Goal: Task Accomplishment & Management: Use online tool/utility

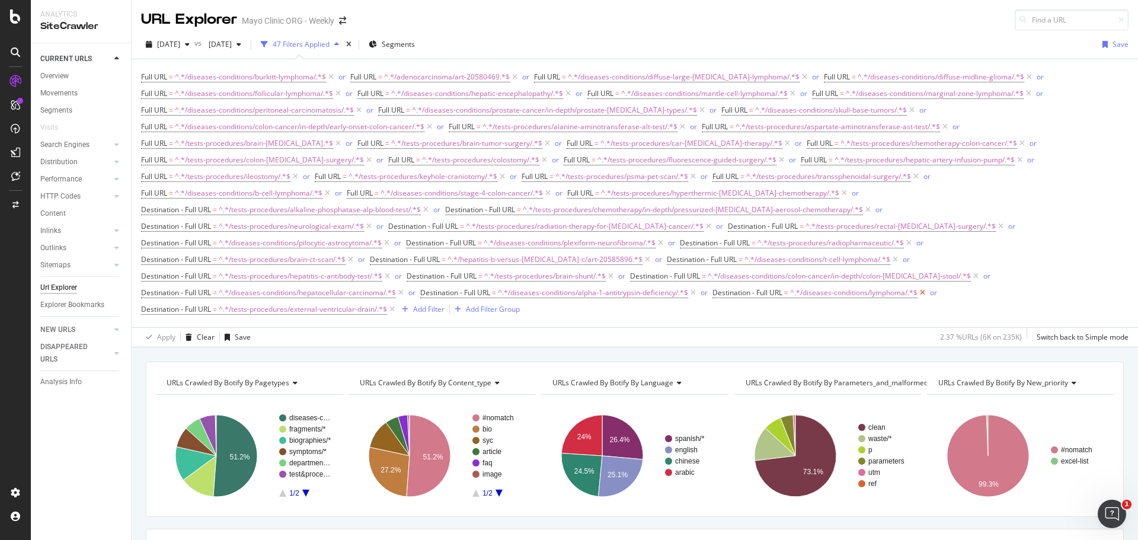
click at [927, 292] on icon at bounding box center [922, 293] width 10 height 12
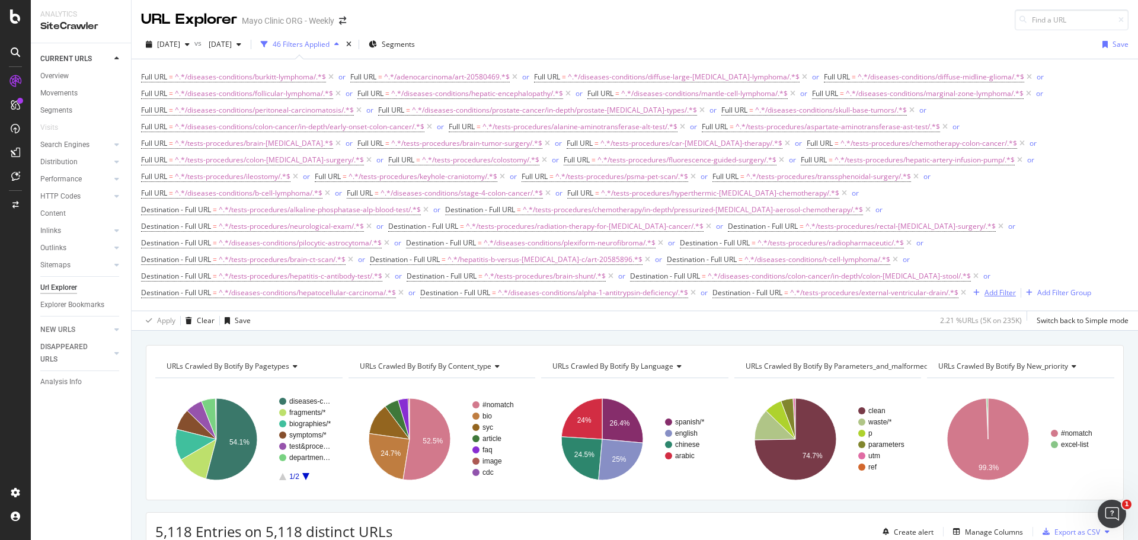
click at [1006, 289] on div "Add Filter" at bounding box center [999, 292] width 31 height 10
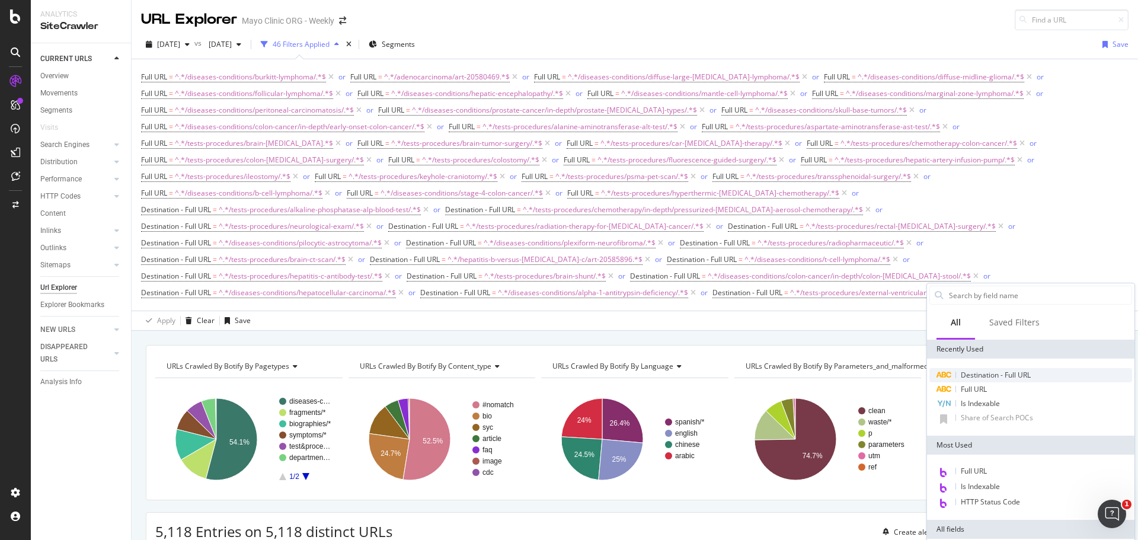
click at [987, 379] on span "Destination - Full URL" at bounding box center [996, 375] width 70 height 10
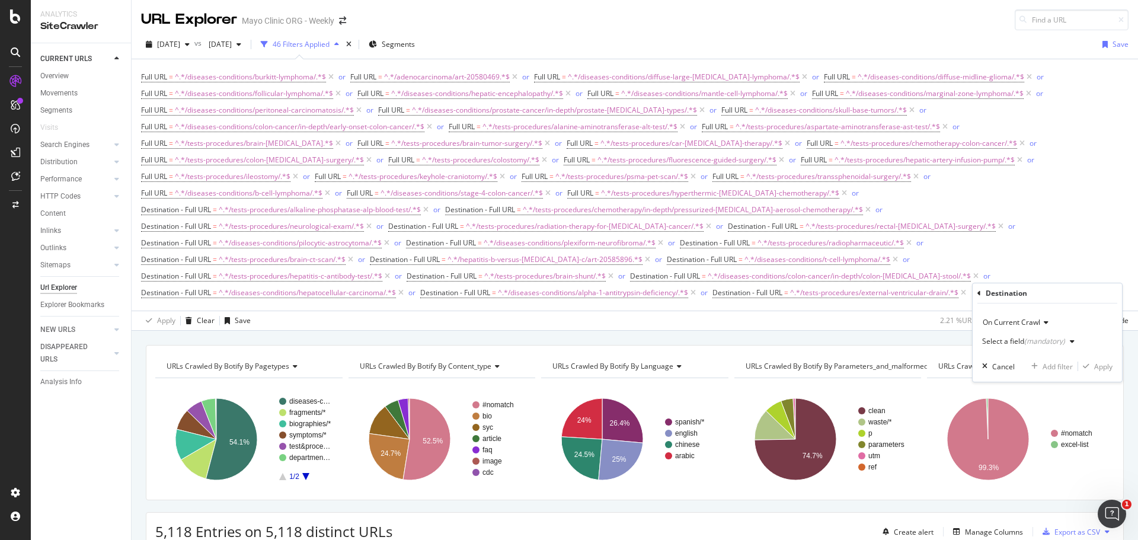
click at [1004, 343] on div "Select a field (mandatory)" at bounding box center [1023, 341] width 83 height 7
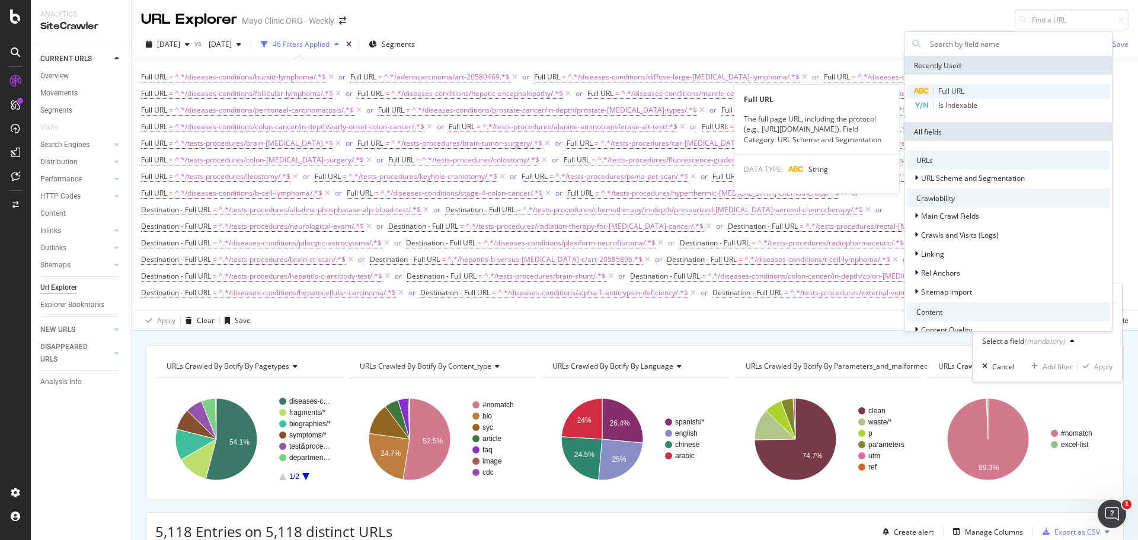
click at [980, 90] on div "Full URL" at bounding box center [1008, 91] width 203 height 14
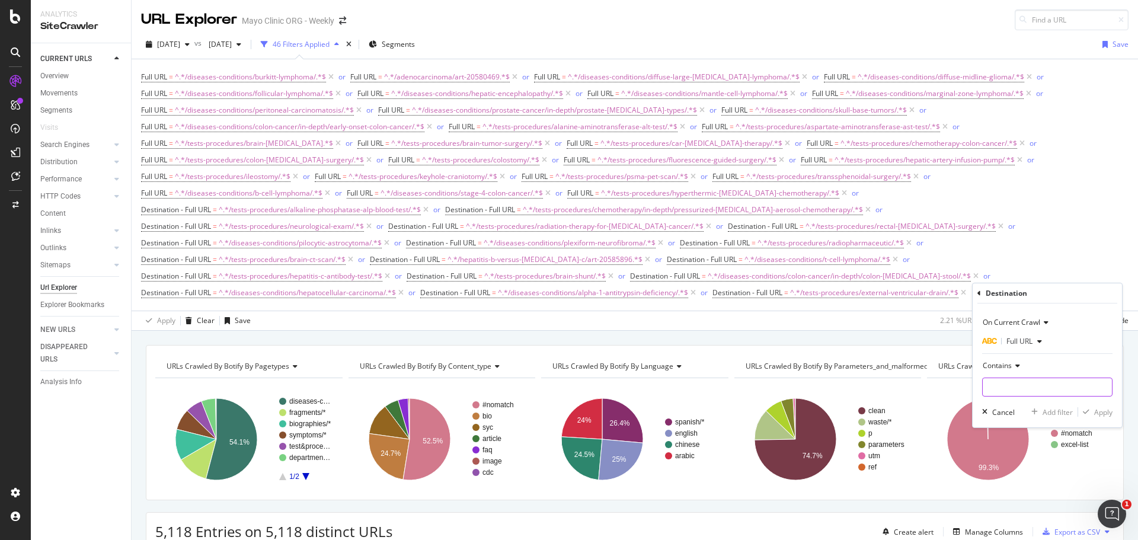
click at [1006, 385] on input "text" at bounding box center [1047, 386] width 129 height 19
paste input "/diseases-conditions/[PERSON_NAME]-lymphoma/expert-answers/lymphoma/"
type input "/diseases-conditions/[PERSON_NAME]-lymphoma/expert-answers/lymphoma/"
click at [1106, 412] on div "Apply" at bounding box center [1103, 412] width 18 height 10
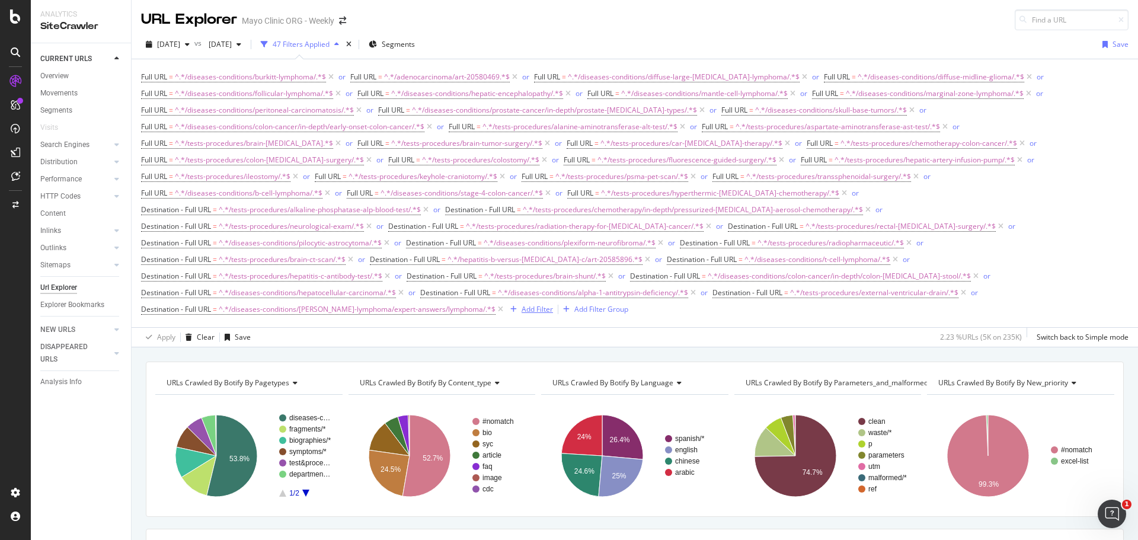
click at [521, 310] on div "Add Filter" at bounding box center [536, 309] width 31 height 10
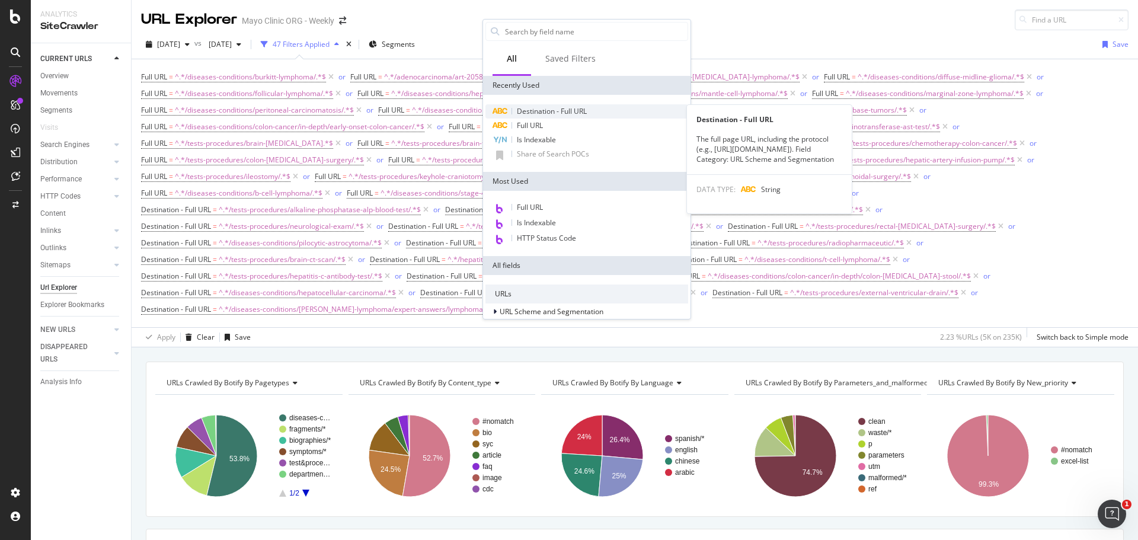
click at [554, 113] on span "Destination - Full URL" at bounding box center [552, 111] width 70 height 10
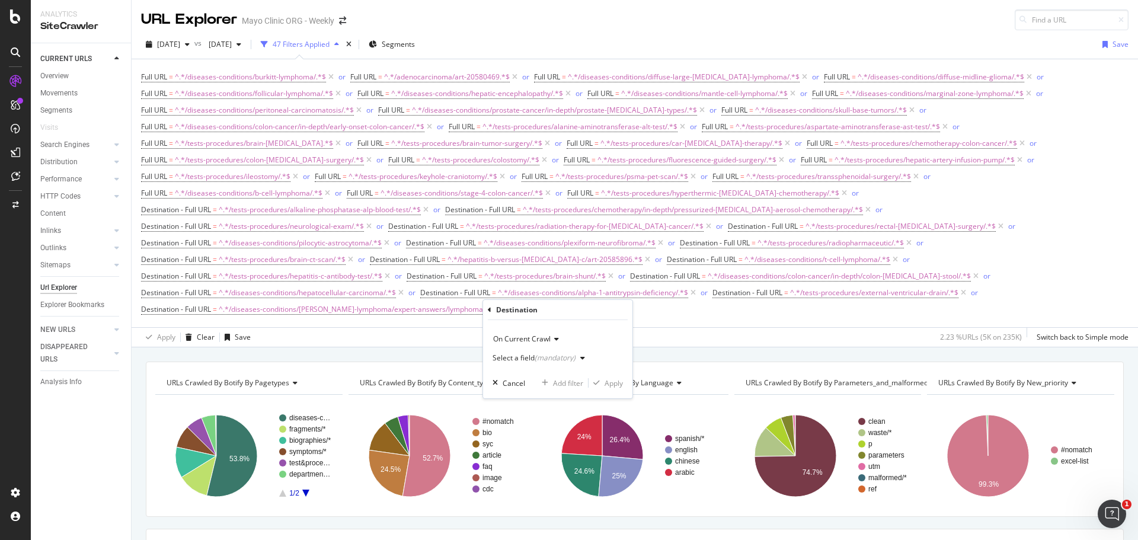
click at [510, 355] on div "Select a field (mandatory)" at bounding box center [533, 357] width 83 height 7
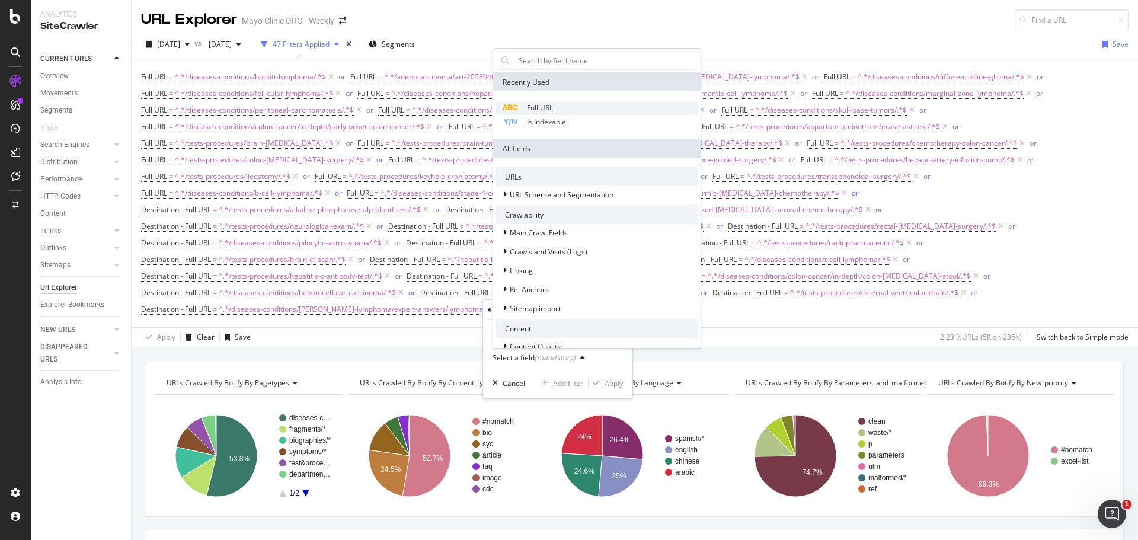
click at [542, 105] on span "Full URL" at bounding box center [540, 108] width 26 height 10
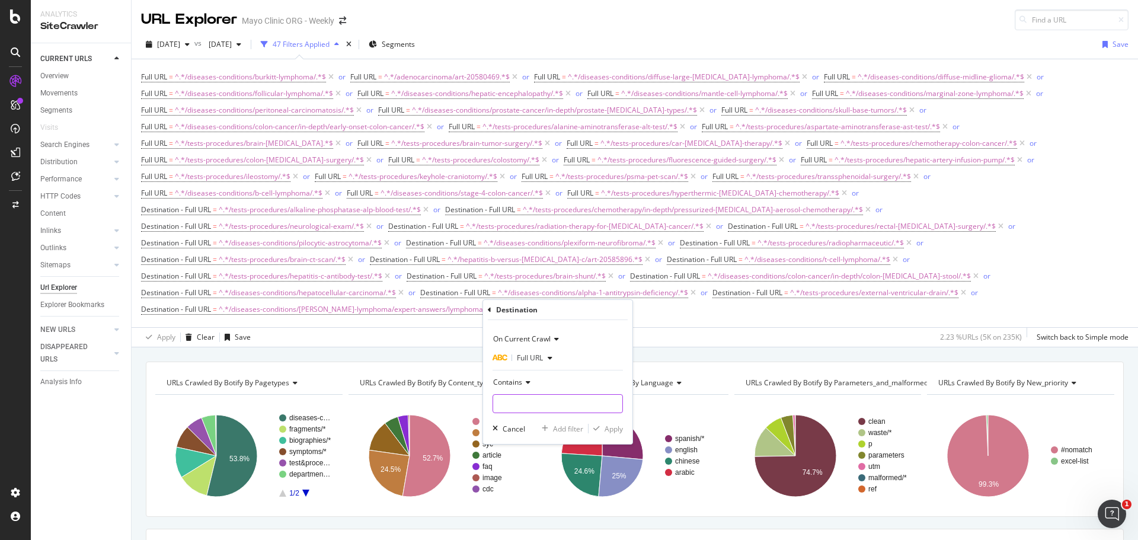
click at [519, 400] on input "text" at bounding box center [557, 403] width 129 height 19
paste input "/tests-procedures/robotic-prostatectomy/"
type input "/tests-procedures/robotic-prostatectomy/"
click at [611, 430] on div "Apply" at bounding box center [613, 429] width 18 height 10
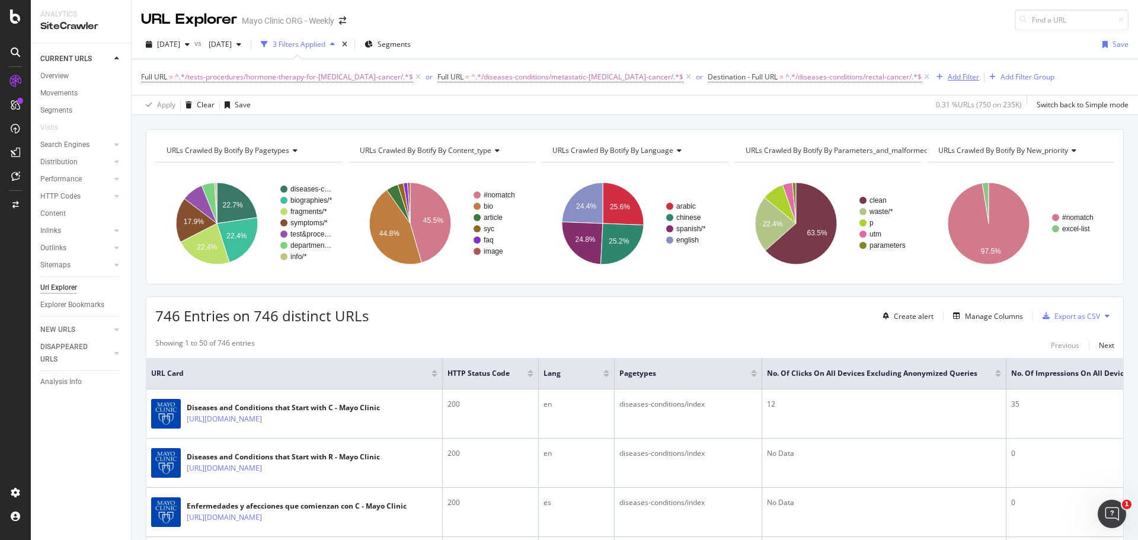
click at [948, 76] on div "Add Filter" at bounding box center [963, 77] width 31 height 10
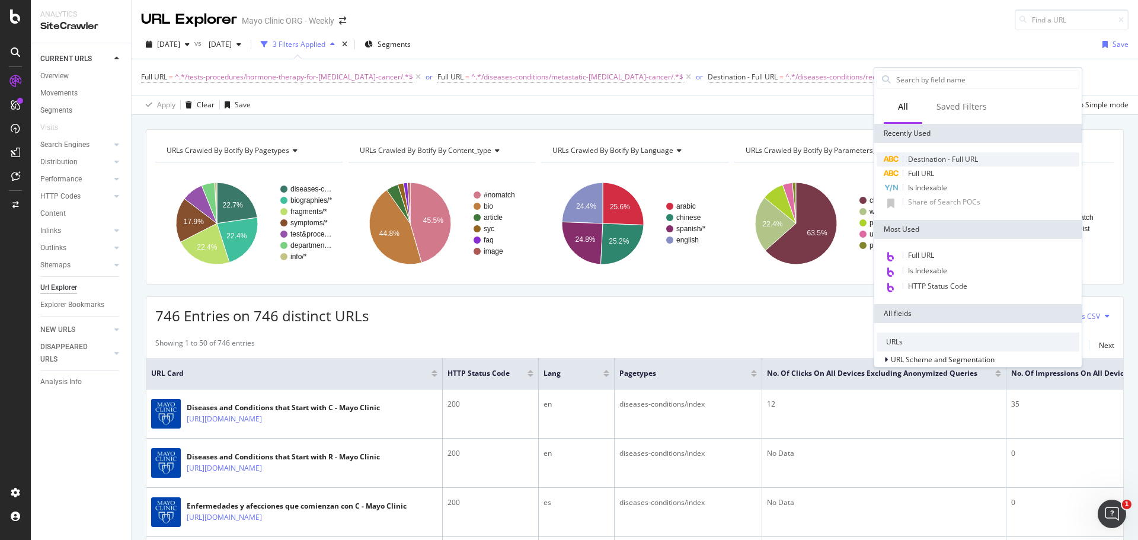
click at [939, 160] on span "Destination - Full URL" at bounding box center [943, 159] width 70 height 10
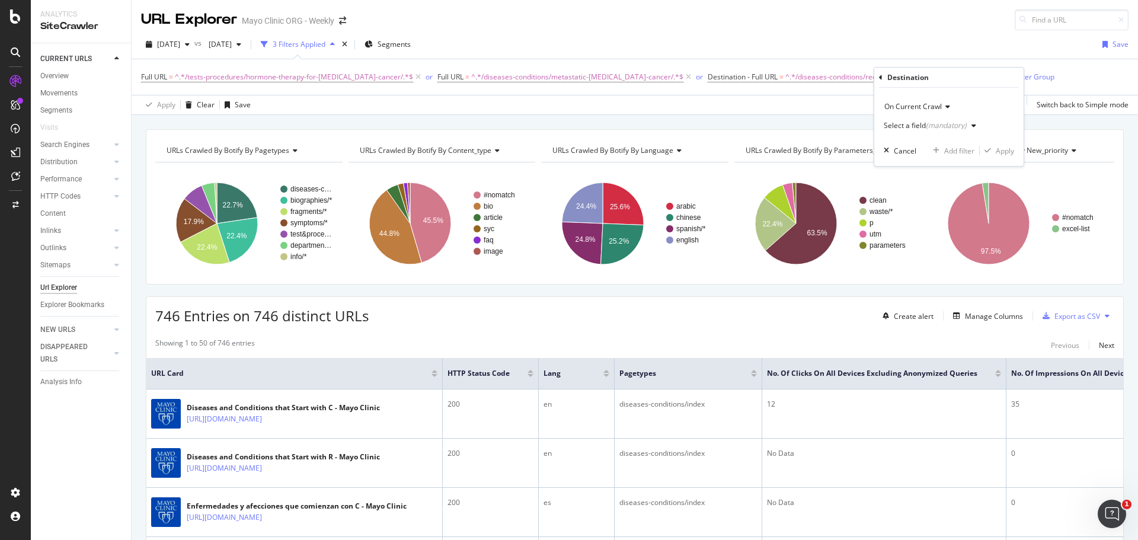
click at [928, 129] on div "(mandatory)" at bounding box center [946, 125] width 41 height 10
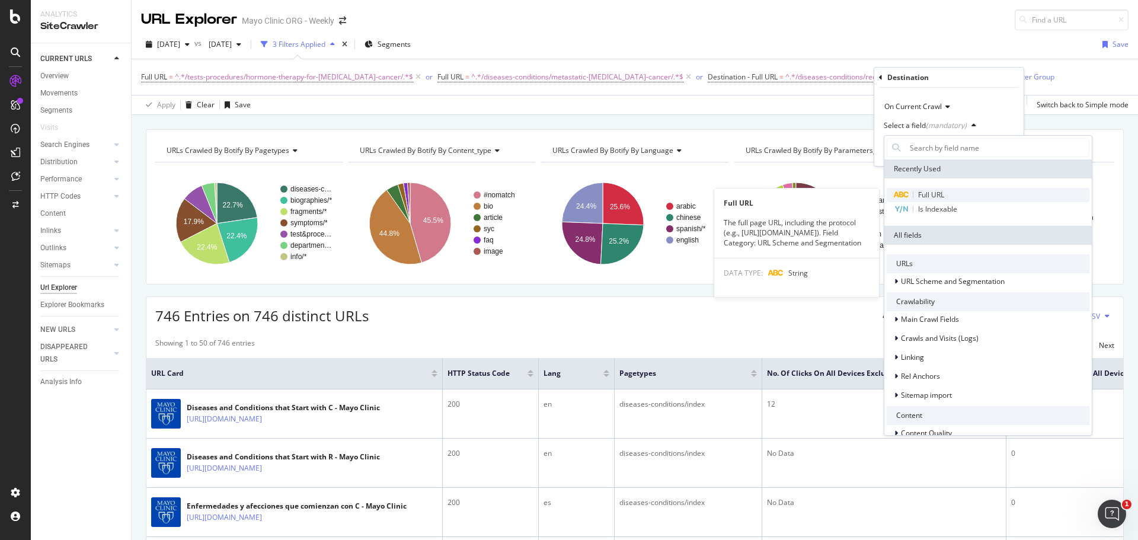
click at [916, 194] on div "Full URL" at bounding box center [988, 195] width 203 height 14
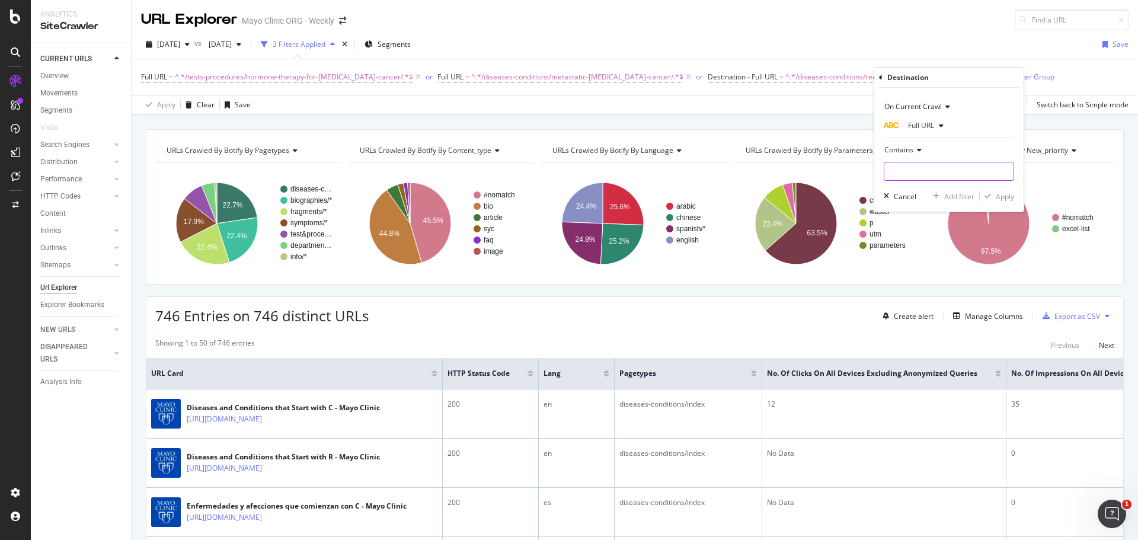
click at [909, 170] on input "text" at bounding box center [948, 171] width 129 height 19
paste input "/diseases-conditions/lymphoma/"
type input "/diseases-conditions/lymphoma/"
click at [1008, 197] on div "Apply" at bounding box center [1005, 196] width 18 height 10
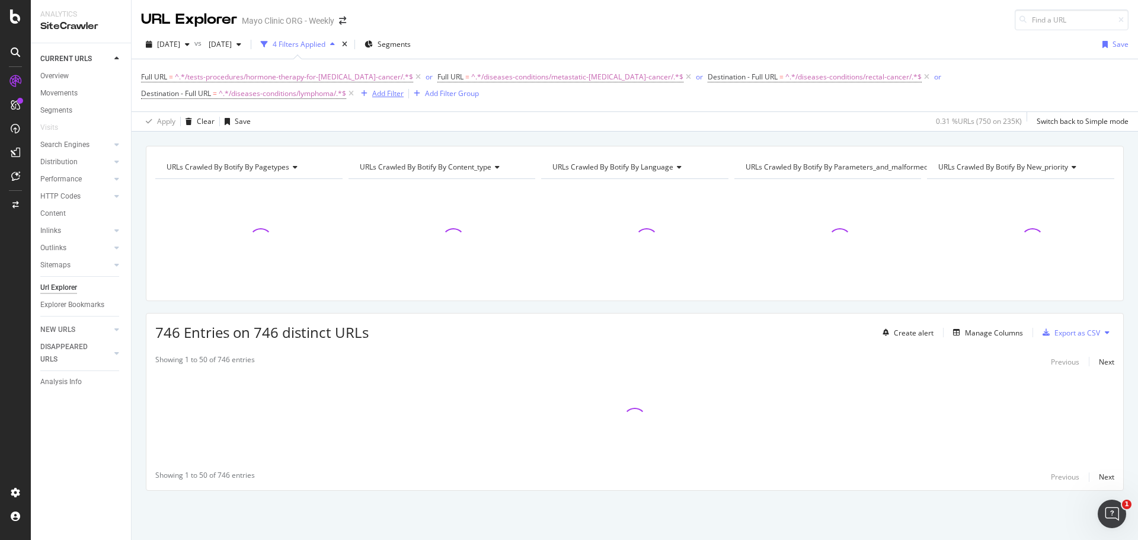
click at [372, 94] on div "Add Filter" at bounding box center [387, 93] width 31 height 10
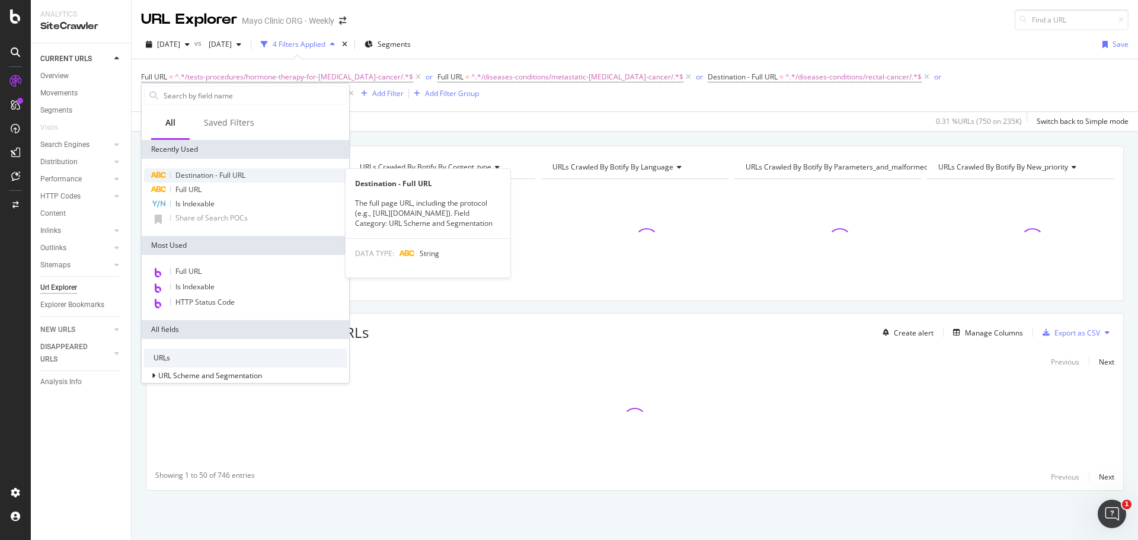
click at [185, 178] on span "Destination - Full URL" at bounding box center [210, 175] width 70 height 10
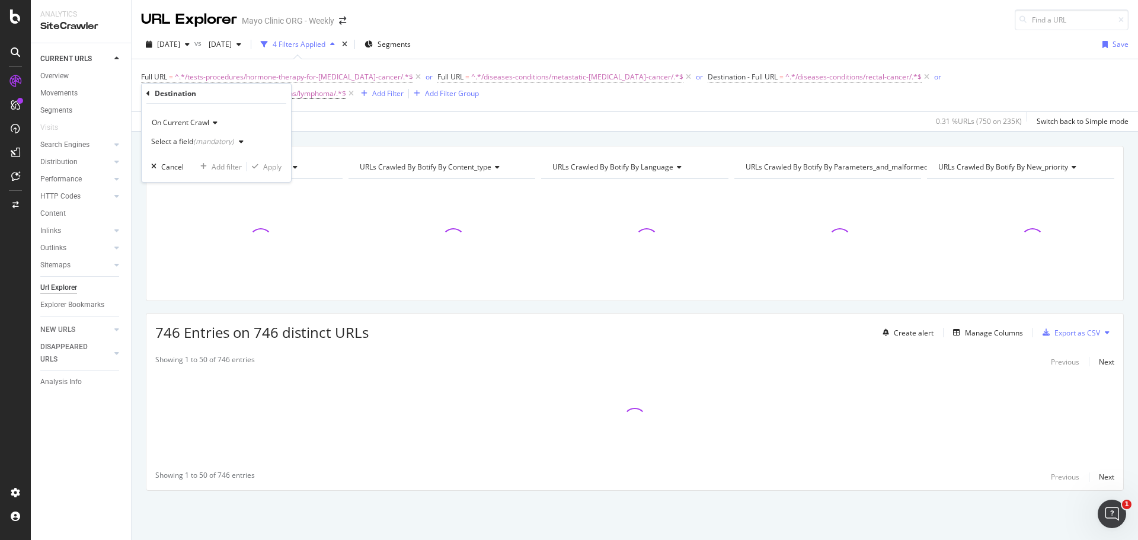
click at [209, 142] on div "(mandatory)" at bounding box center [213, 141] width 41 height 10
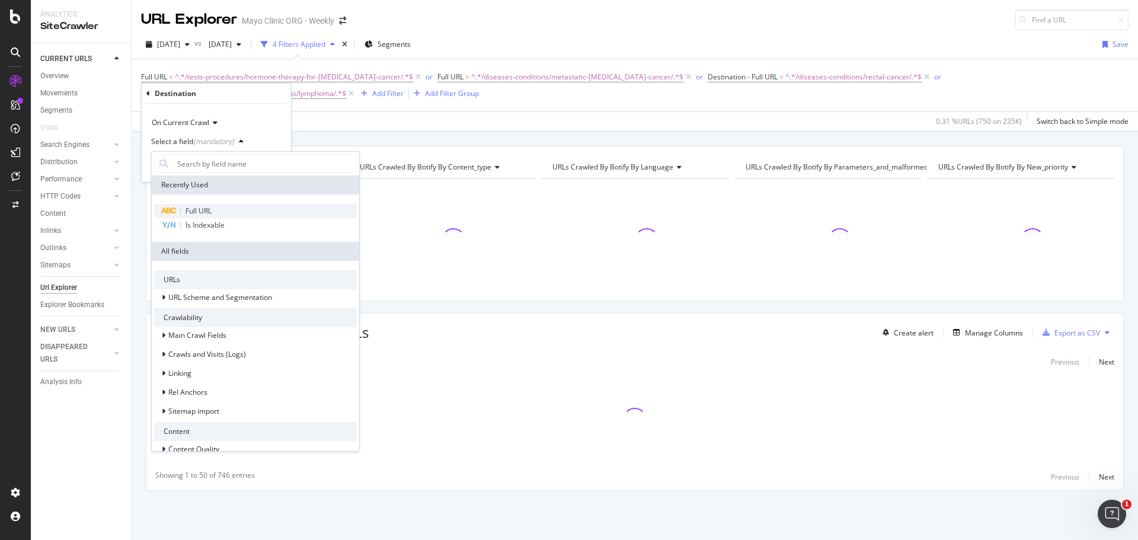
click at [202, 207] on span "Full URL" at bounding box center [198, 211] width 26 height 10
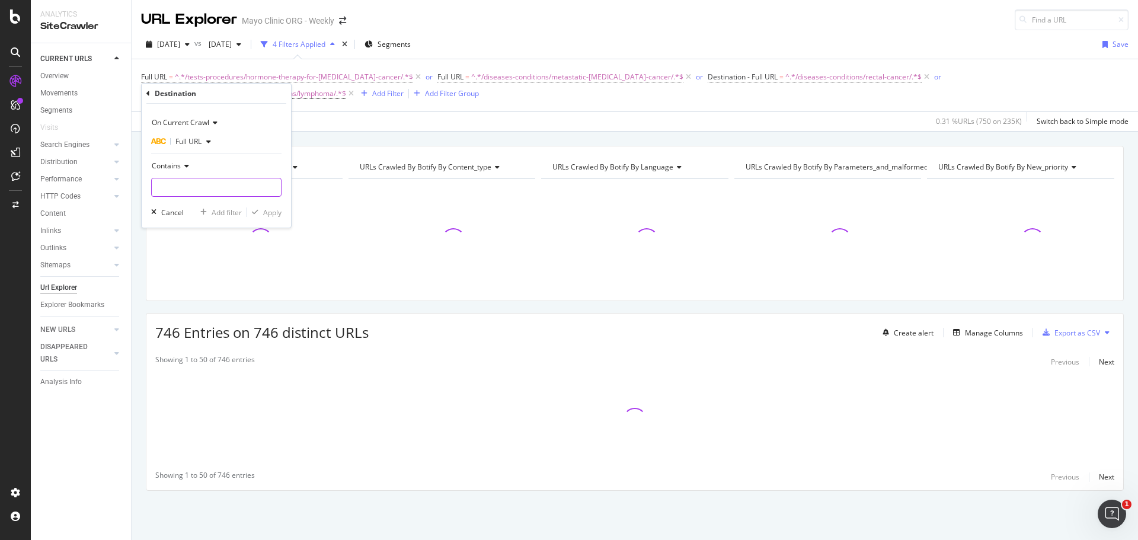
click at [215, 191] on input "text" at bounding box center [216, 187] width 129 height 19
paste input "/tests-procedures/prostatectomy/about/"
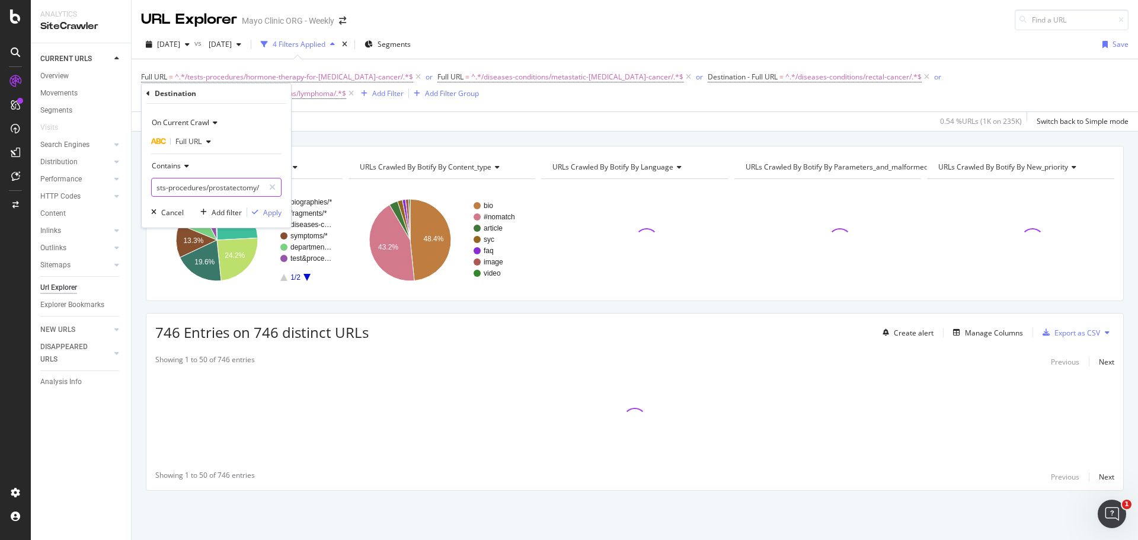
scroll to position [0, 9]
type input "/tests-procedures/prostatectomy/"
click at [270, 211] on div "Apply" at bounding box center [272, 212] width 18 height 10
